Goal: Transaction & Acquisition: Purchase product/service

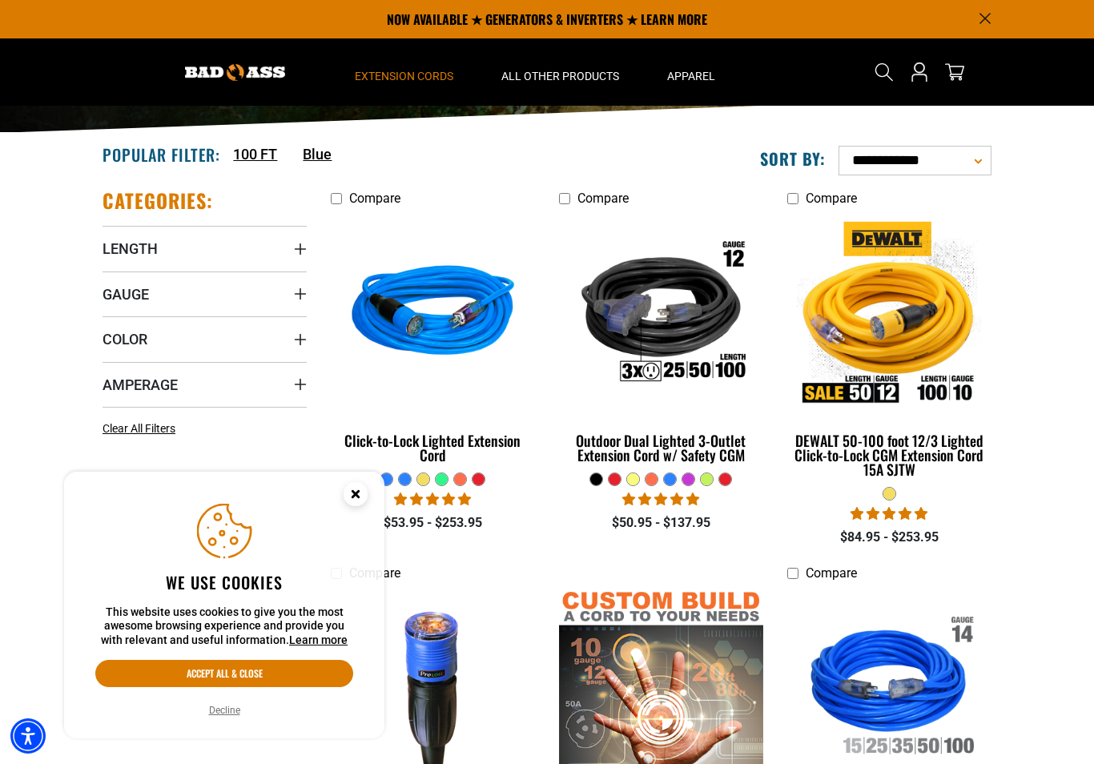
scroll to position [271, 0]
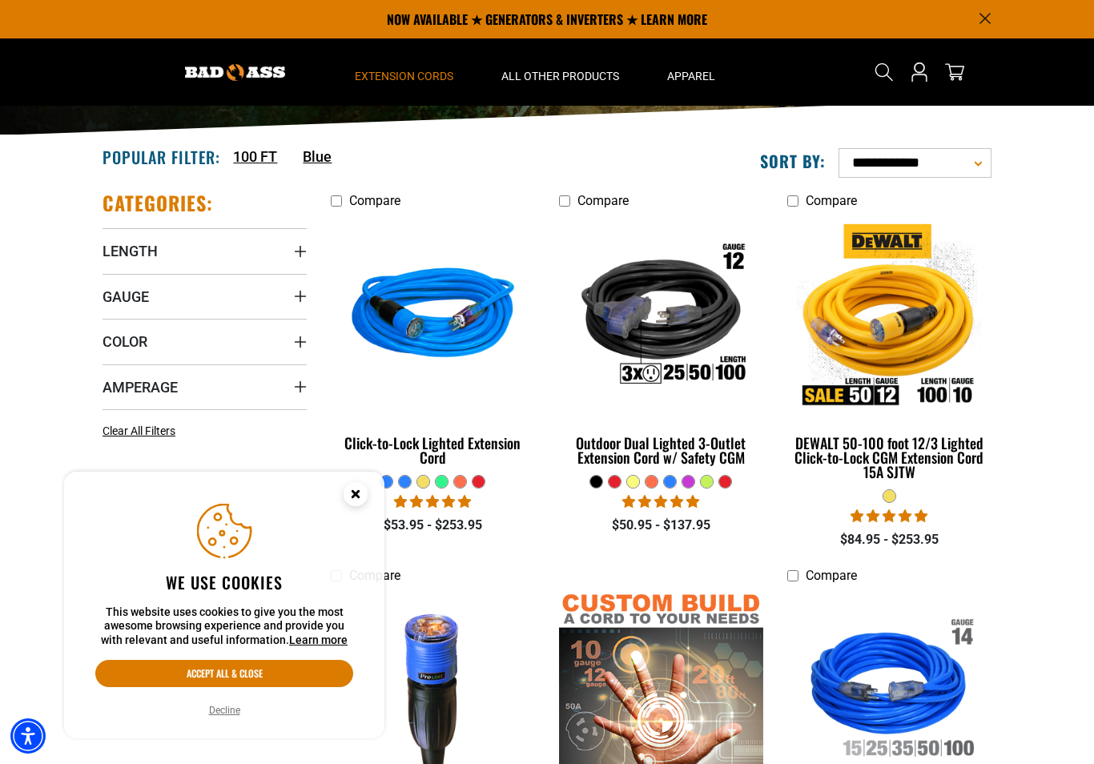
click at [129, 247] on span "Length" at bounding box center [130, 251] width 55 height 18
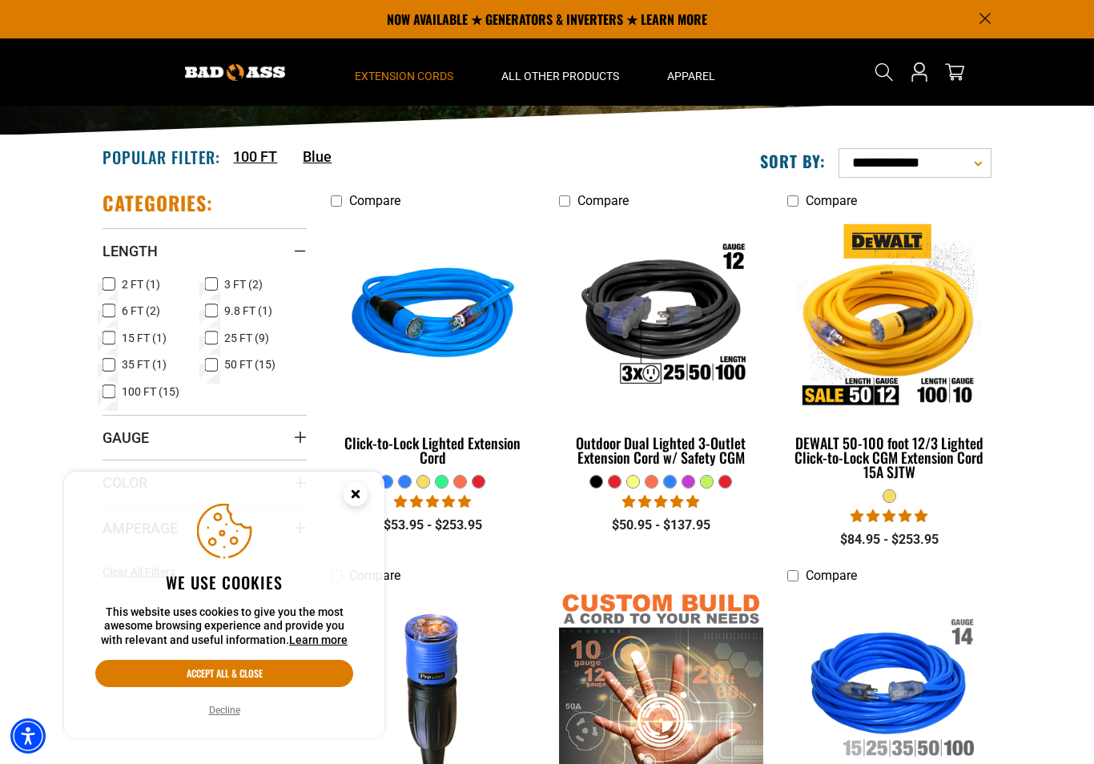
click at [105, 391] on icon at bounding box center [109, 391] width 13 height 21
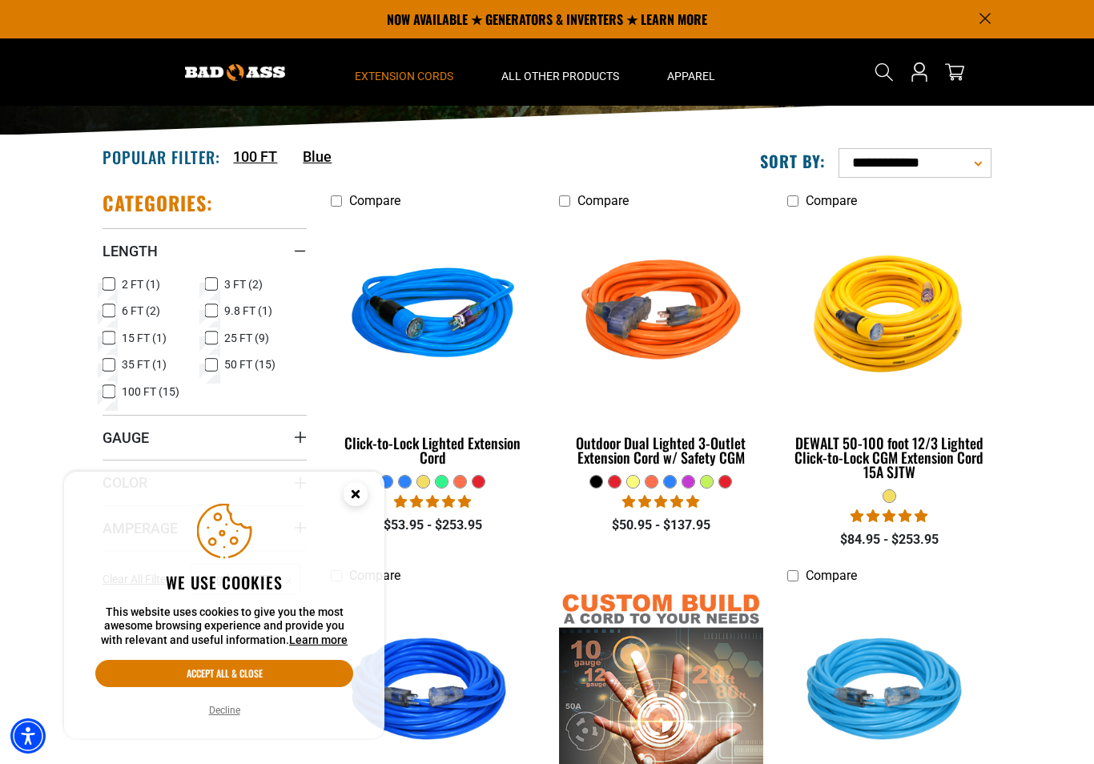
click at [338, 502] on icon "Close this option" at bounding box center [356, 497] width 48 height 48
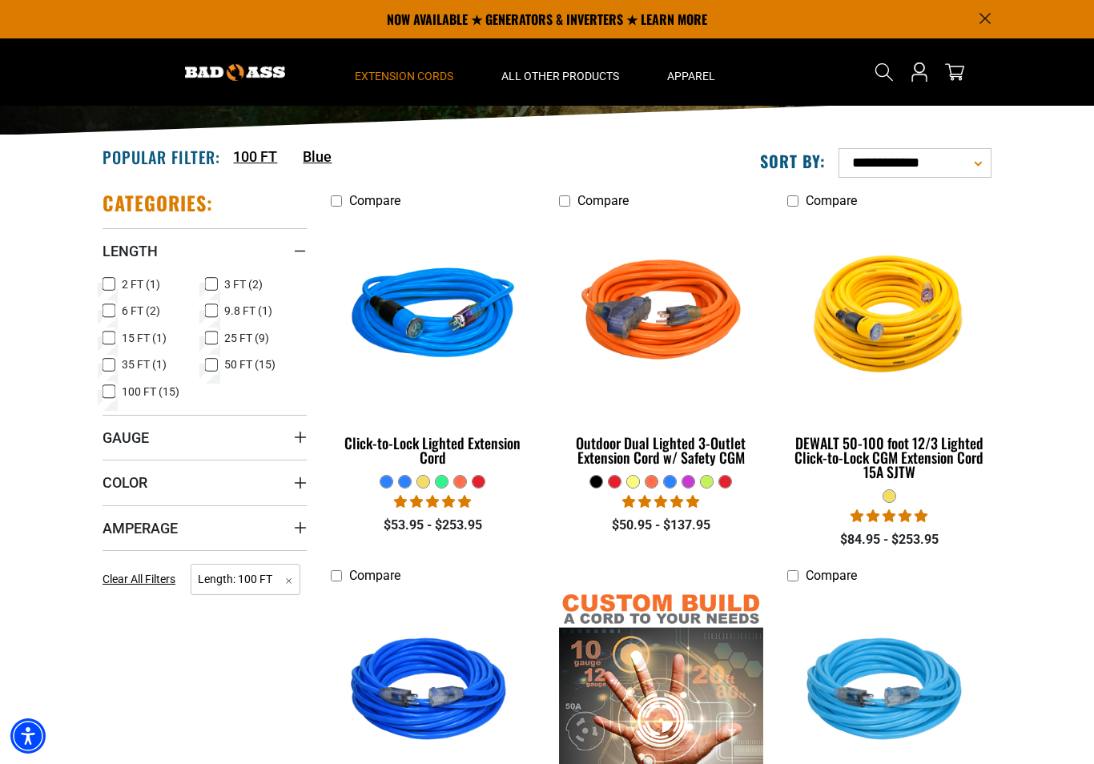
click at [288, 262] on summary "Length" at bounding box center [205, 250] width 204 height 45
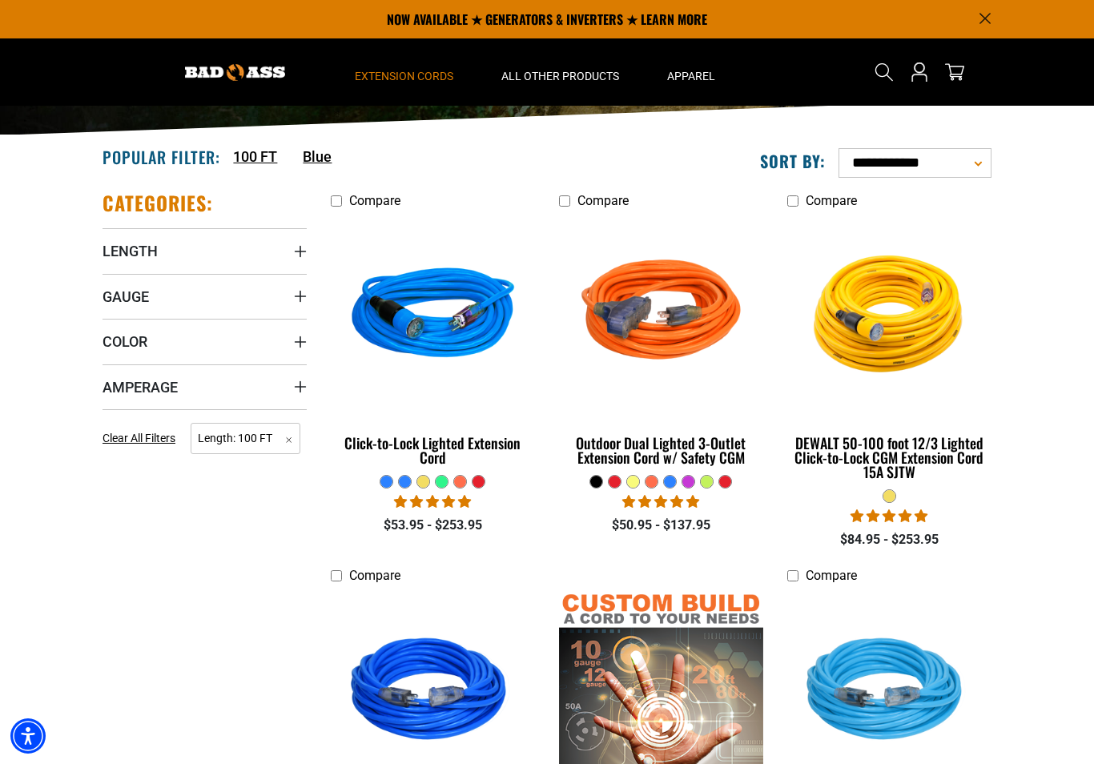
click at [119, 295] on span "Gauge" at bounding box center [126, 297] width 46 height 18
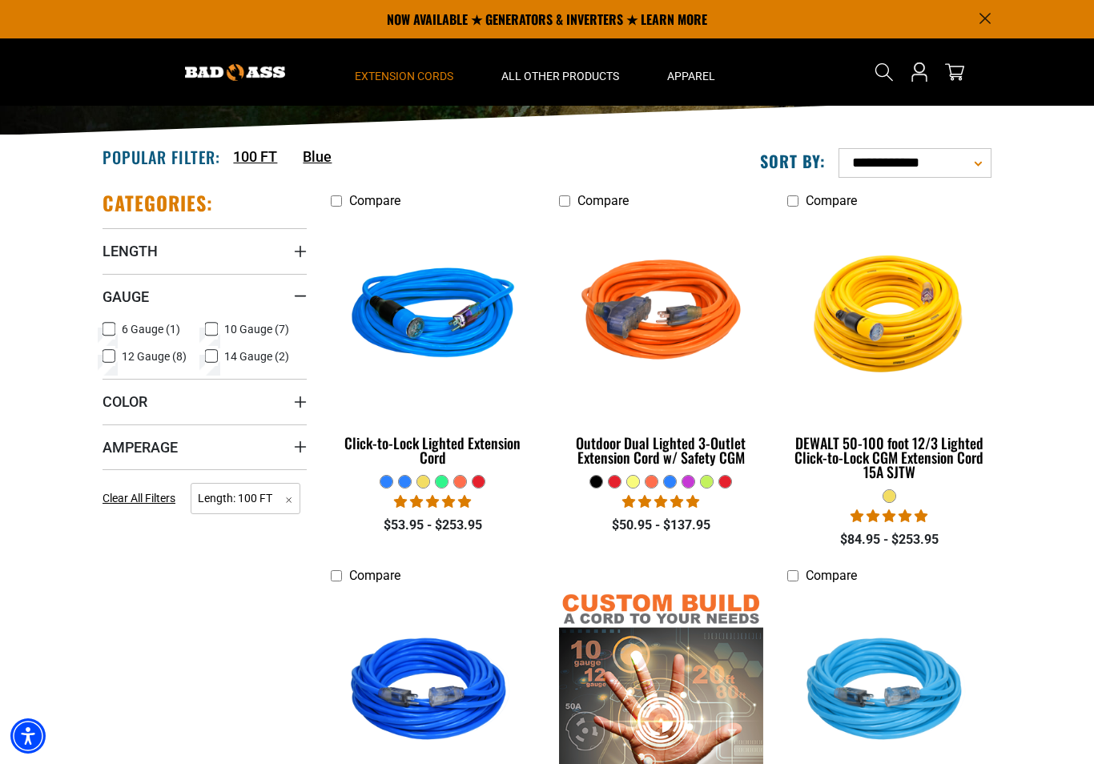
click at [103, 360] on icon at bounding box center [109, 356] width 13 height 21
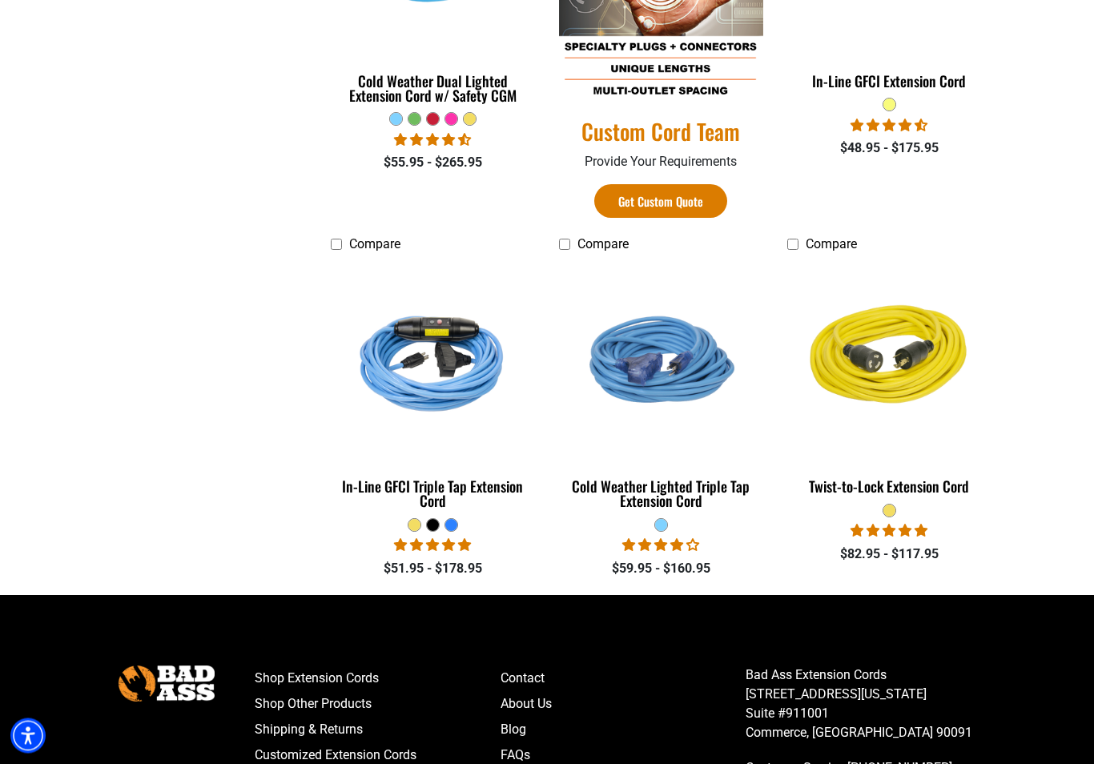
scroll to position [1008, 0]
click at [973, 485] on div "Twist-to-Lock Extension Cord" at bounding box center [889, 486] width 204 height 14
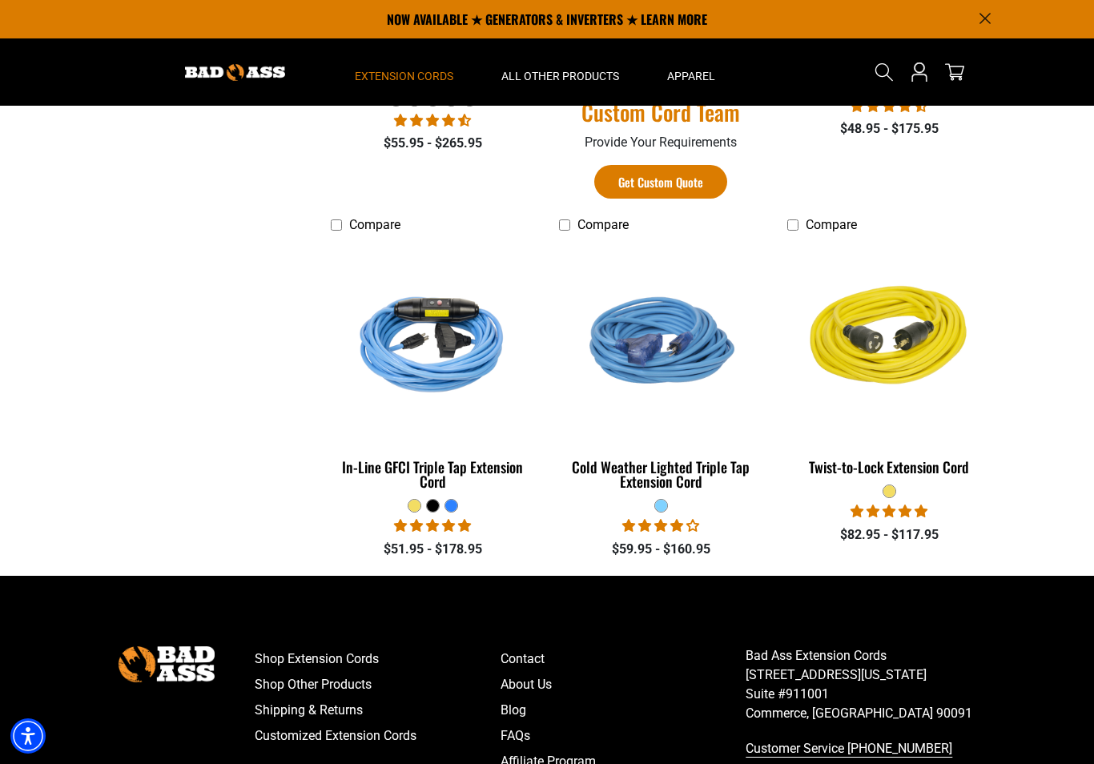
scroll to position [1028, 0]
click at [674, 478] on div "Cold Weather Lighted Triple Tap Extension Cord" at bounding box center [661, 474] width 204 height 29
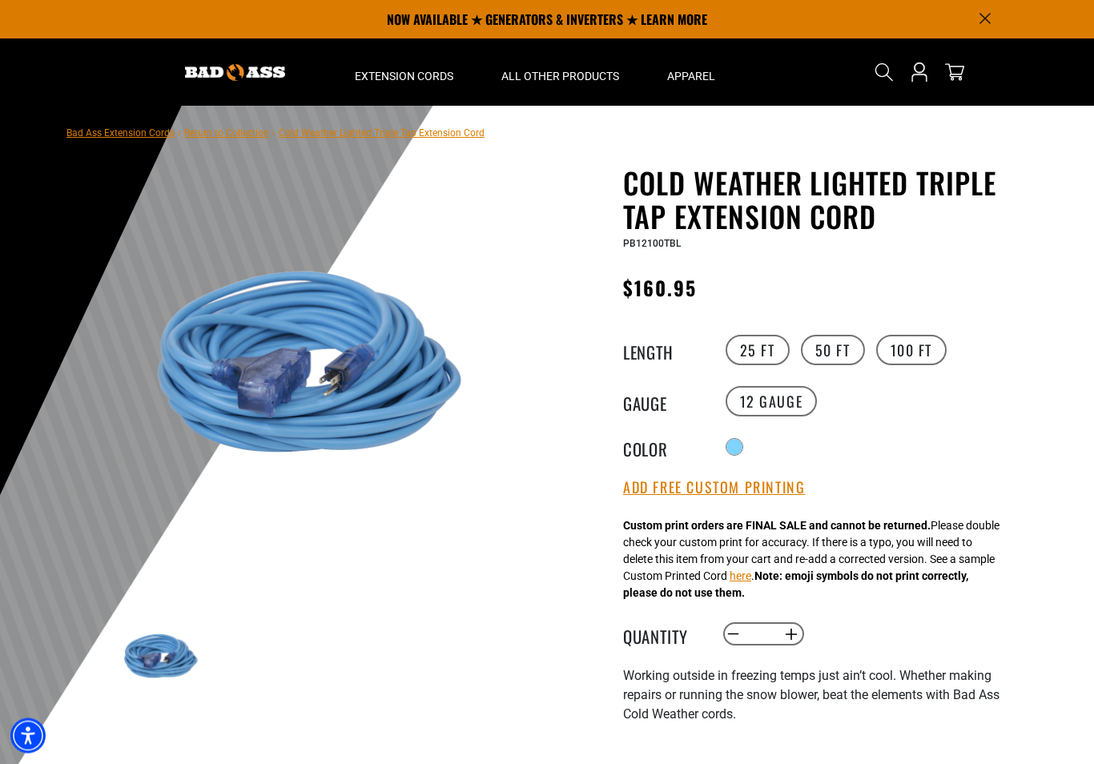
scroll to position [3, 0]
